Goal: Task Accomplishment & Management: Manage account settings

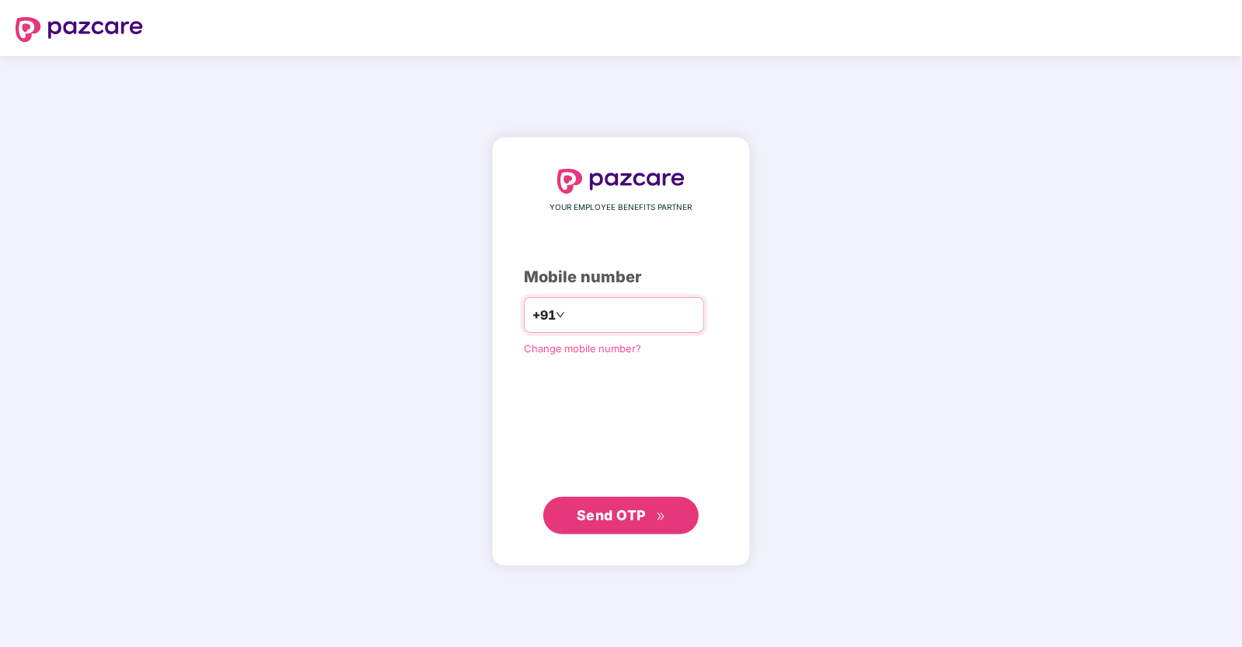
click at [616, 312] on input "number" at bounding box center [631, 314] width 127 height 25
type input "**********"
click at [617, 514] on span "Send OTP" at bounding box center [611, 514] width 69 height 16
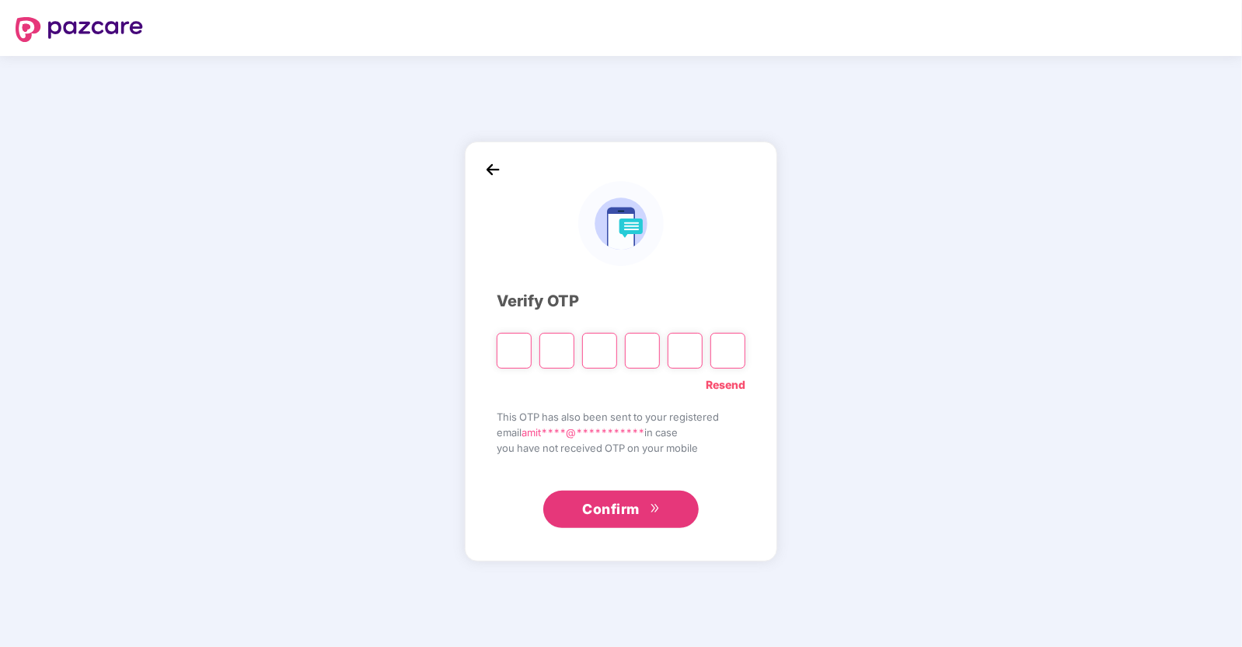
type input "*"
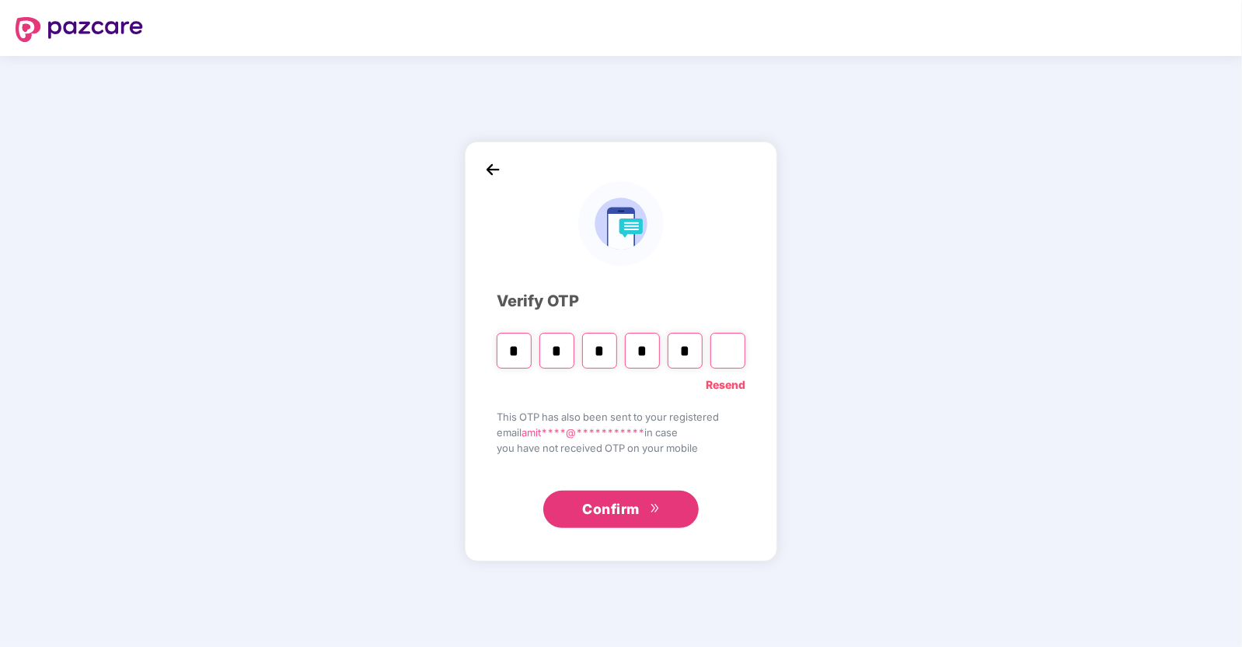
type input "*"
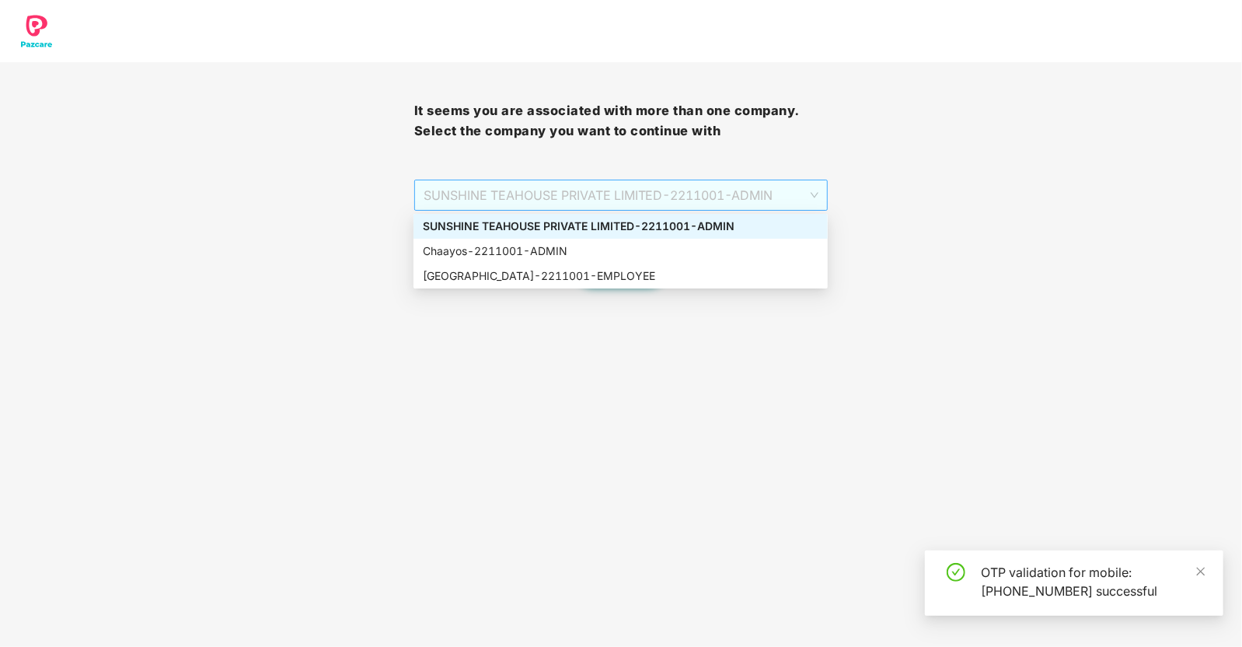
click at [603, 192] on span "SUNSHINE TEAHOUSE PRIVATE LIMITED - 2211001 - ADMIN" at bounding box center [622, 195] width 396 height 30
click at [546, 258] on div "Chaayos - 2211001 - ADMIN" at bounding box center [621, 250] width 396 height 17
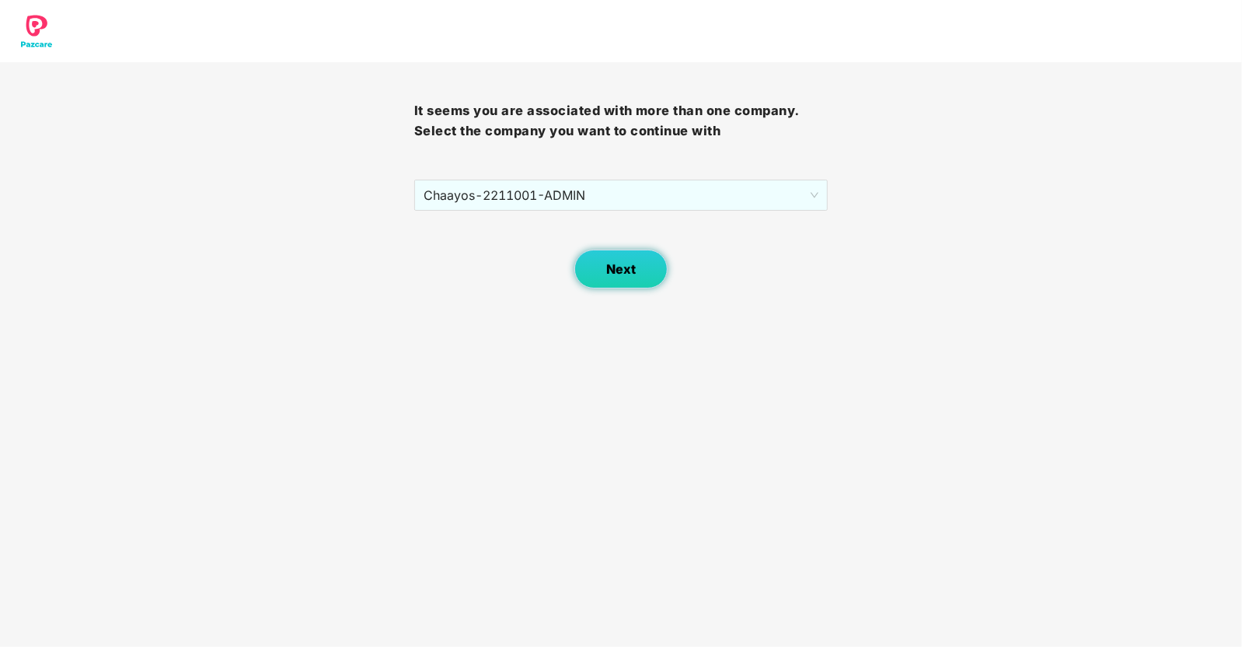
click at [622, 273] on span "Next" at bounding box center [621, 269] width 30 height 15
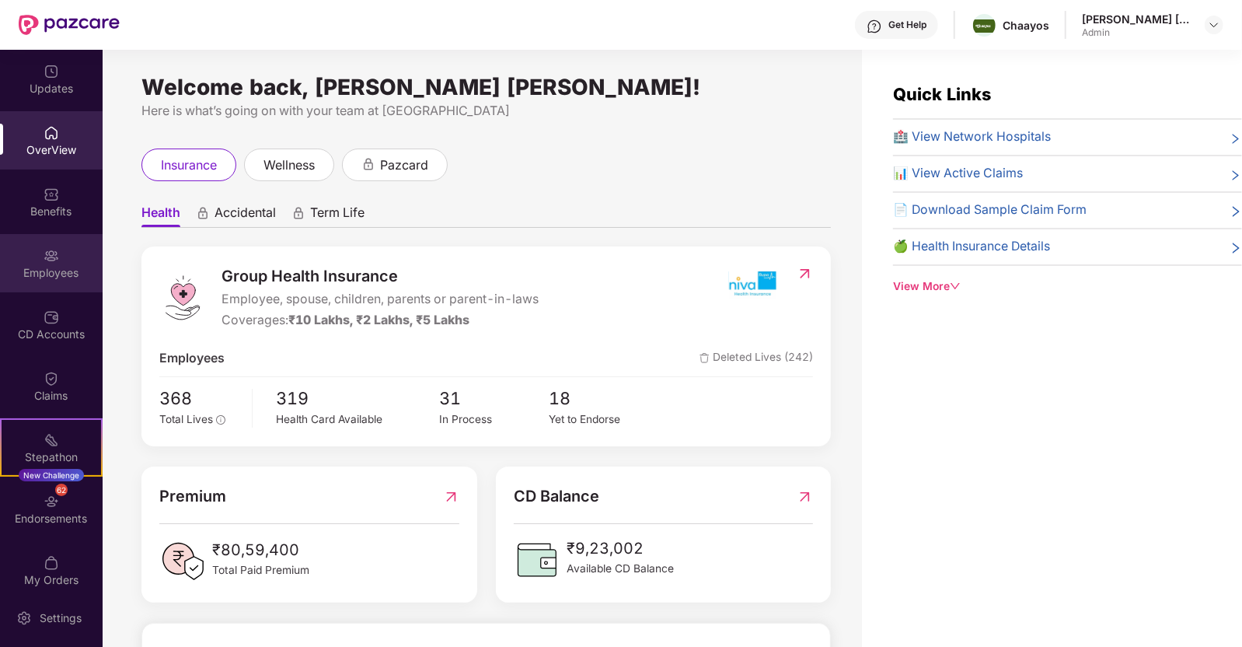
click at [54, 240] on div "Employees" at bounding box center [51, 263] width 103 height 58
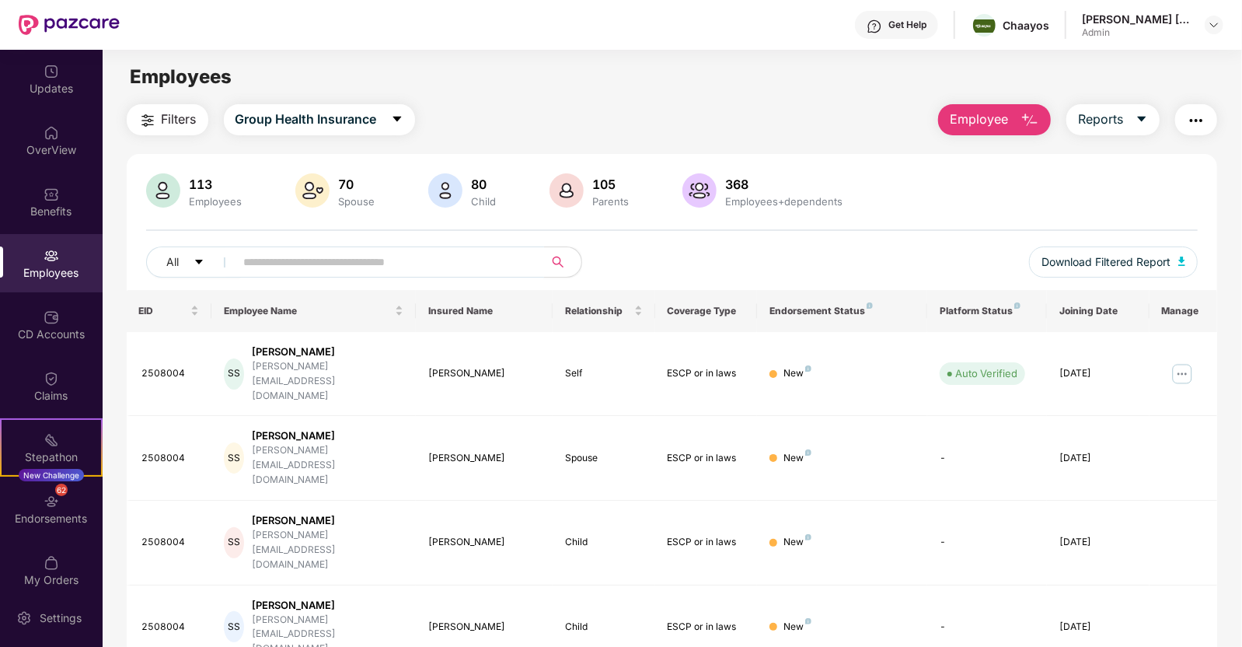
click at [307, 262] on input "text" at bounding box center [383, 261] width 279 height 23
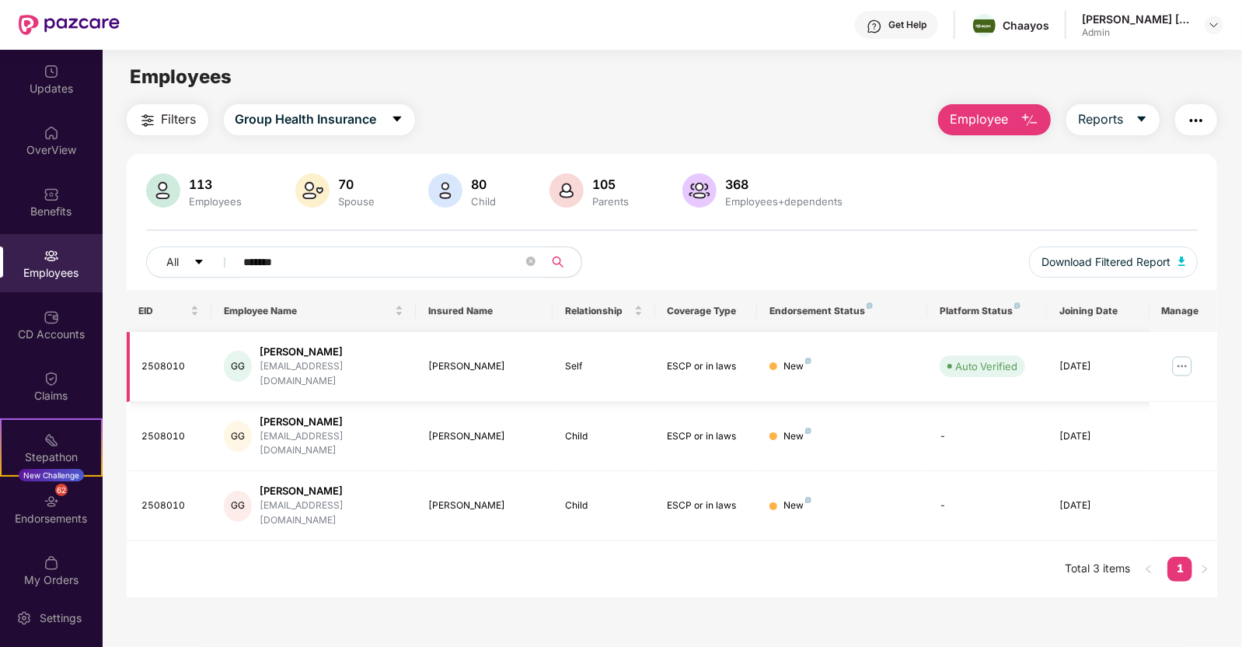
type input "*******"
click at [1183, 355] on img at bounding box center [1182, 366] width 25 height 25
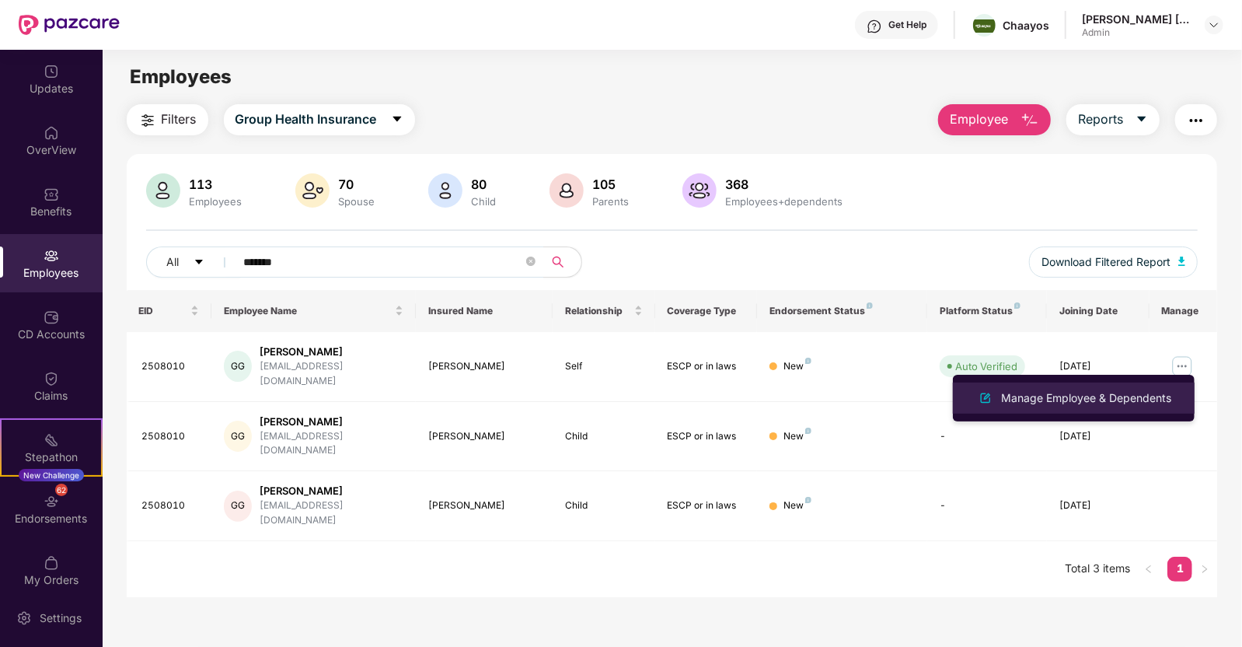
click at [1044, 392] on div "Manage Employee & Dependents" at bounding box center [1086, 397] width 176 height 17
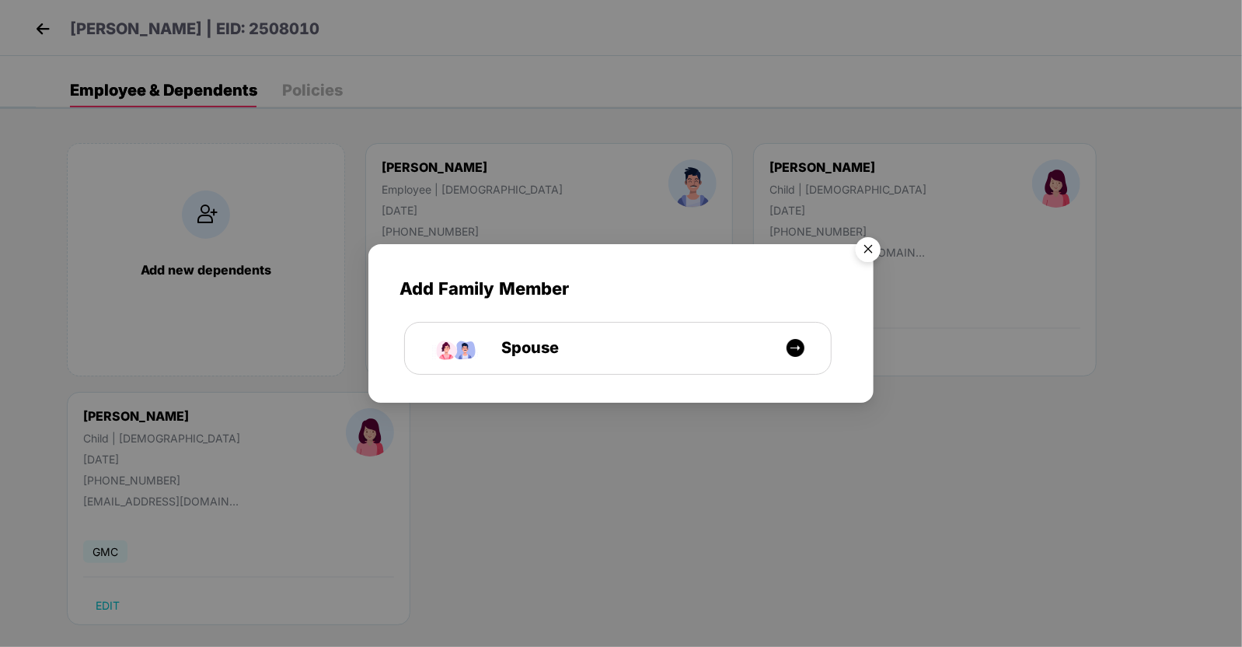
click at [869, 258] on img "Close" at bounding box center [868, 252] width 44 height 44
